Goal: Task Accomplishment & Management: Manage account settings

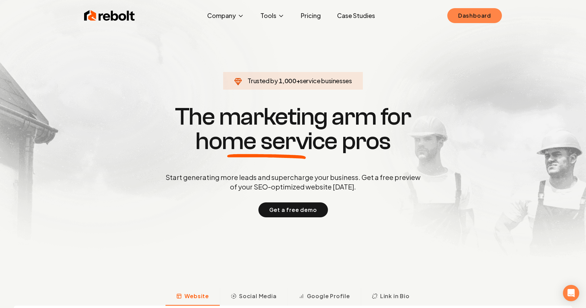
click at [480, 14] on link "Dashboard" at bounding box center [474, 15] width 55 height 15
click at [453, 14] on link "Dashboard" at bounding box center [474, 15] width 55 height 15
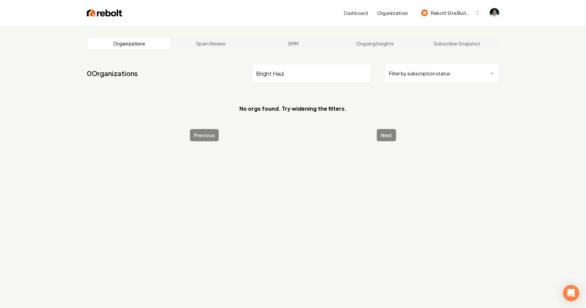
click at [281, 76] on input "Bright Haul" at bounding box center [311, 73] width 119 height 19
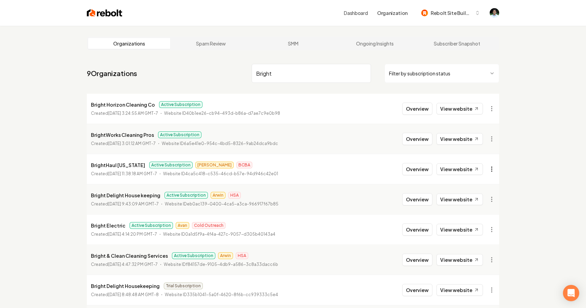
type input "Bright"
click at [491, 171] on html "Dashboard Organization Rebolt Site Builder Organizations Spam Review SMM Ongoin…" at bounding box center [293, 154] width 586 height 308
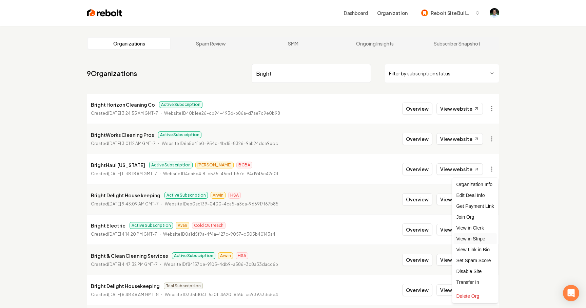
click at [472, 236] on link "View in Stripe" at bounding box center [475, 238] width 43 height 11
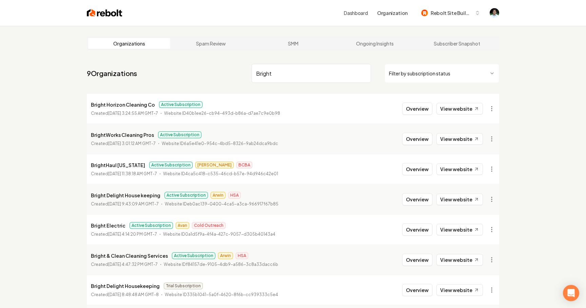
click at [355, 10] on link "Dashboard" at bounding box center [356, 12] width 24 height 7
